Goal: Task Accomplishment & Management: Use online tool/utility

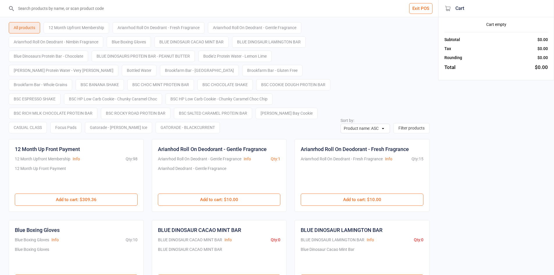
click at [422, 10] on button "Exit POS" at bounding box center [420, 8] width 23 height 11
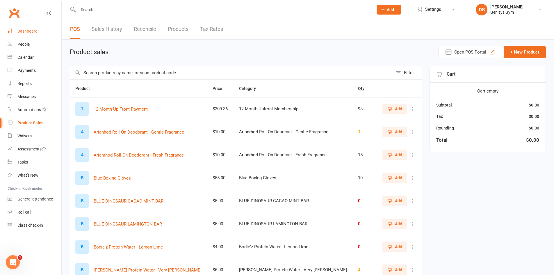
click at [34, 28] on link "Dashboard" at bounding box center [35, 31] width 54 height 13
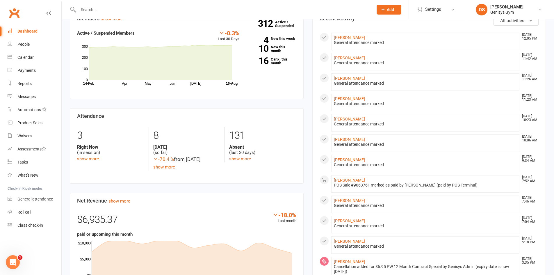
scroll to position [87, 0]
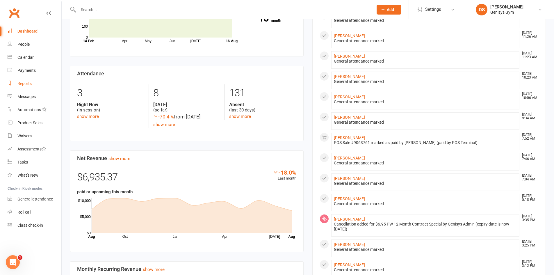
click at [43, 87] on link "Reports" at bounding box center [35, 83] width 54 height 13
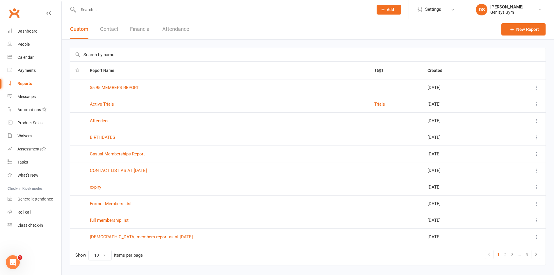
click at [132, 29] on button "Financial" at bounding box center [140, 29] width 21 height 20
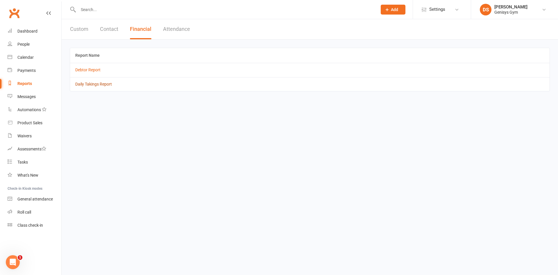
click at [96, 85] on link "Daily Takings Report" at bounding box center [93, 84] width 37 height 5
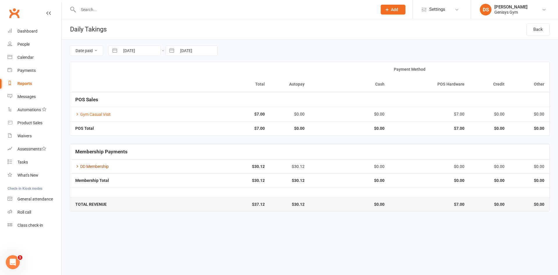
click at [79, 166] on icon at bounding box center [77, 166] width 4 height 4
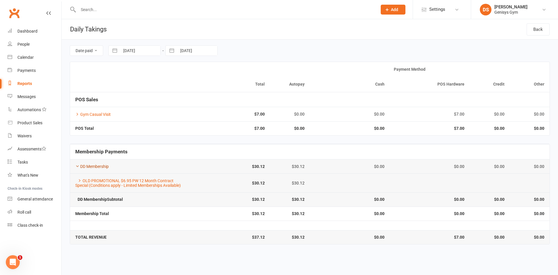
click at [83, 165] on link "DD Membership" at bounding box center [91, 166] width 33 height 5
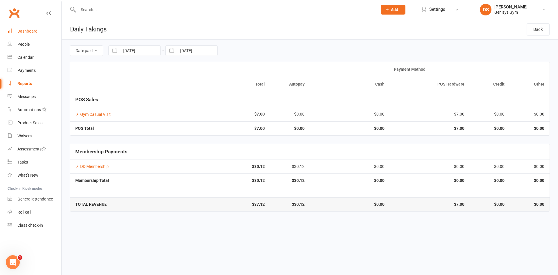
click at [33, 34] on link "Dashboard" at bounding box center [35, 31] width 54 height 13
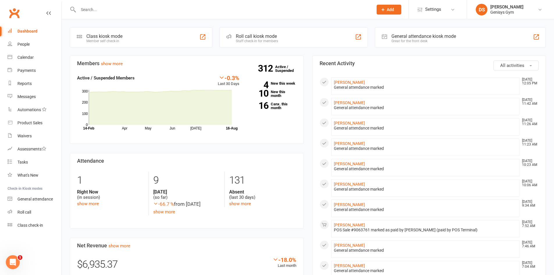
click at [459, 43] on div "General attendance kiosk mode Great for the front desk" at bounding box center [460, 37] width 171 height 20
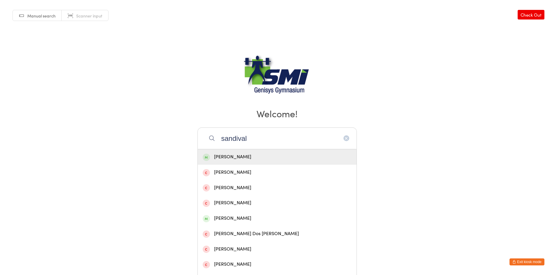
type input "sandival"
click at [288, 158] on div "Patricio Sandoval" at bounding box center [277, 157] width 149 height 8
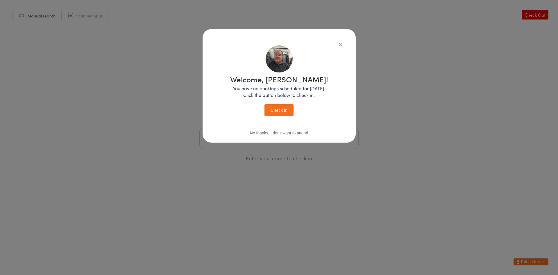
click at [273, 115] on button "Check in" at bounding box center [279, 110] width 29 height 12
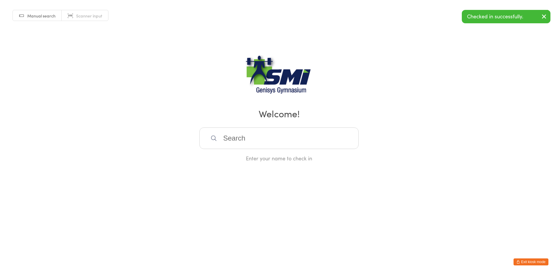
click at [98, 19] on link "Scanner input" at bounding box center [85, 15] width 47 height 11
